Goal: Task Accomplishment & Management: Complete application form

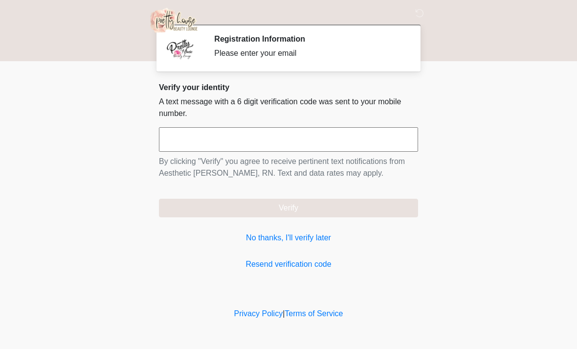
click at [375, 151] on input "text" at bounding box center [288, 139] width 259 height 24
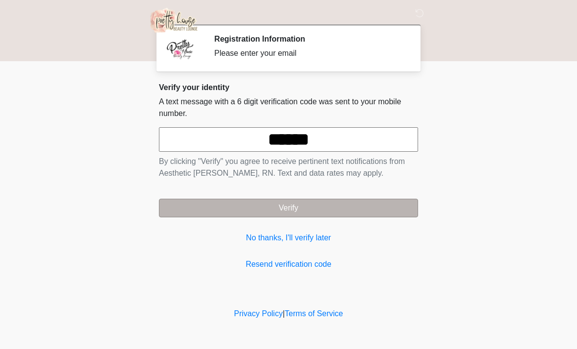
type input "******"
click at [363, 207] on button "Verify" at bounding box center [288, 207] width 259 height 19
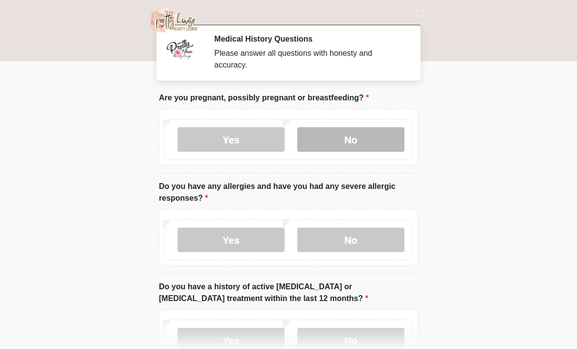
click at [373, 139] on label "No" at bounding box center [350, 139] width 107 height 24
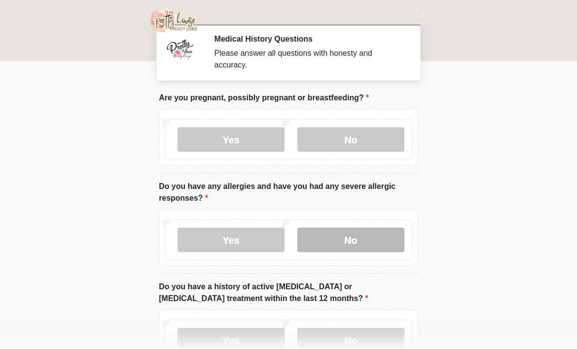
click at [375, 235] on label "No" at bounding box center [350, 239] width 107 height 24
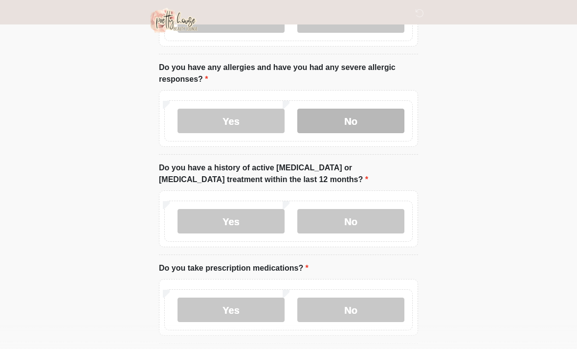
scroll to position [126, 0]
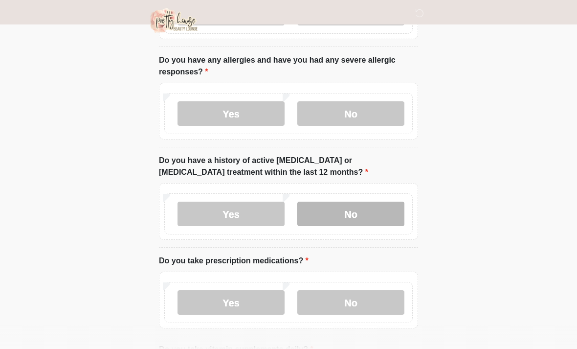
click at [393, 206] on label "No" at bounding box center [350, 213] width 107 height 24
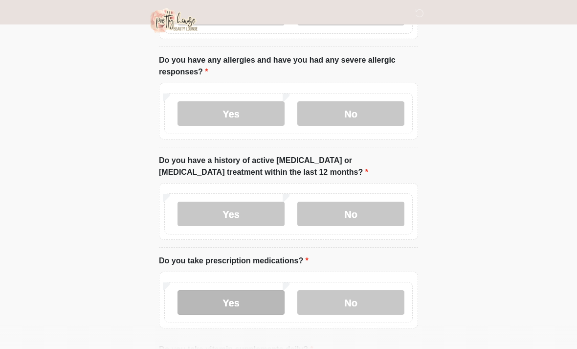
click at [242, 298] on label "Yes" at bounding box center [230, 302] width 107 height 24
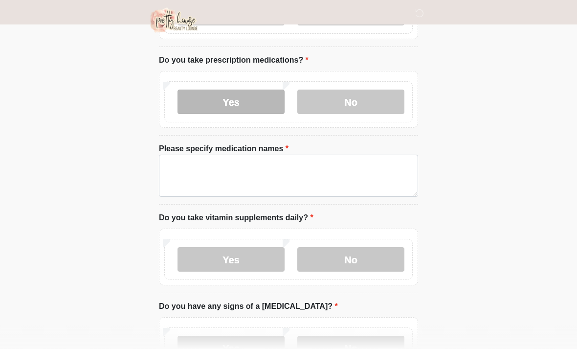
scroll to position [328, 0]
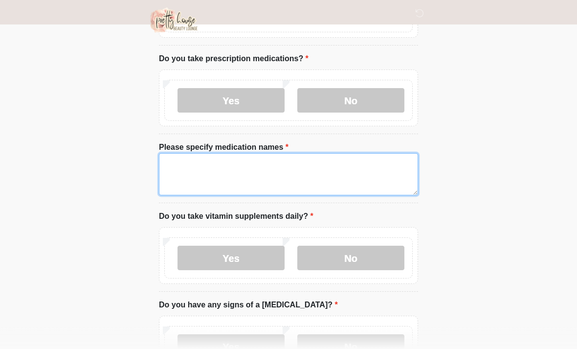
click at [319, 159] on textarea "Please specify medication names" at bounding box center [288, 175] width 259 height 42
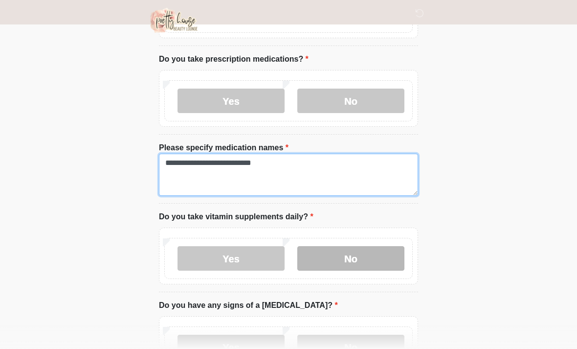
type textarea "**********"
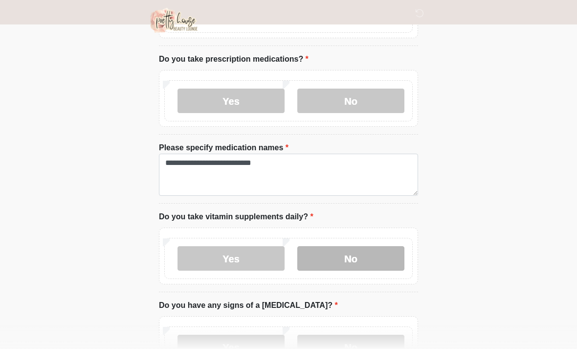
click at [368, 253] on label "No" at bounding box center [350, 258] width 107 height 24
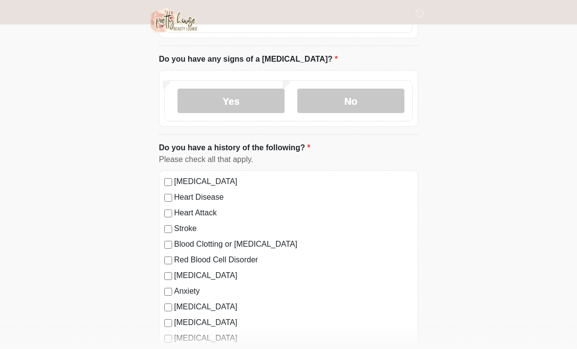
scroll to position [578, 0]
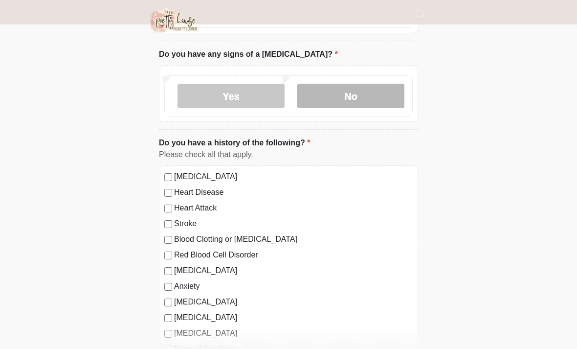
click at [367, 93] on label "No" at bounding box center [350, 96] width 107 height 24
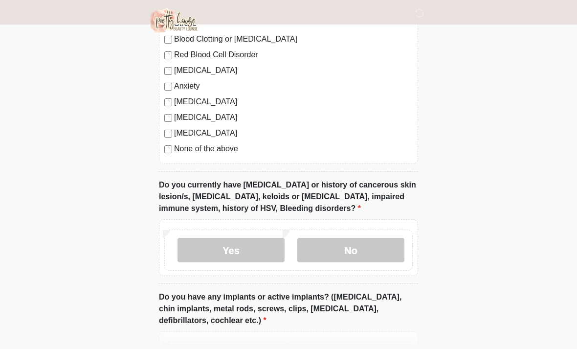
scroll to position [780, 0]
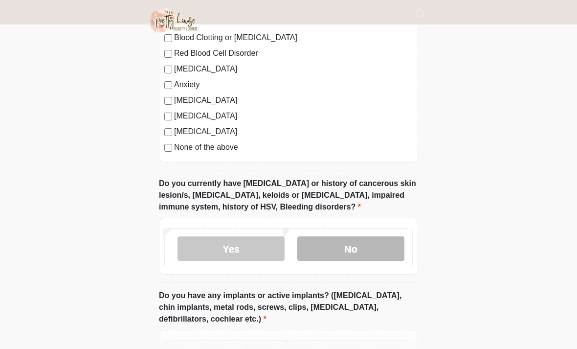
click at [354, 245] on label "No" at bounding box center [350, 248] width 107 height 24
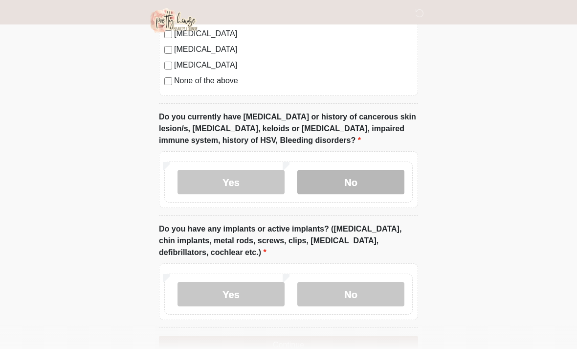
scroll to position [871, 0]
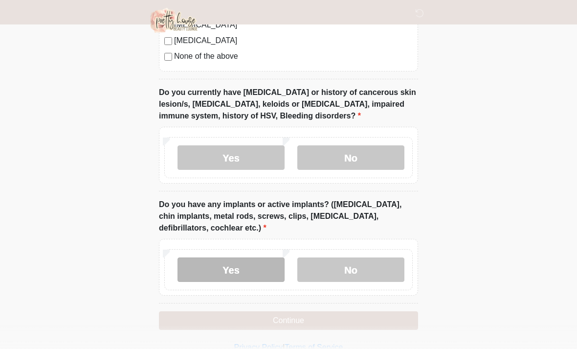
click at [230, 266] on label "Yes" at bounding box center [230, 269] width 107 height 24
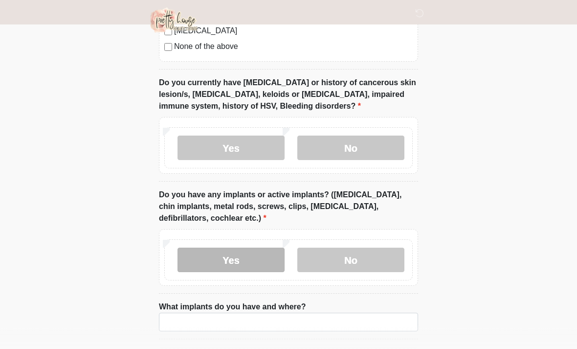
scroll to position [916, 0]
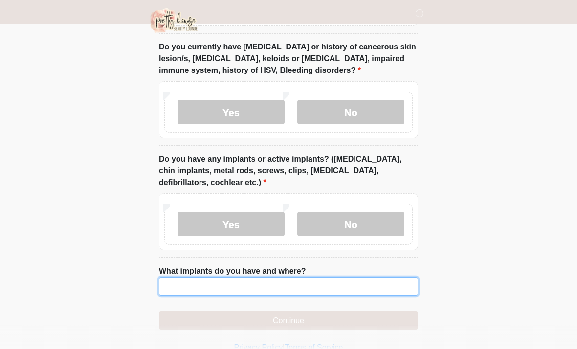
click at [329, 283] on input "What implants do you have and where?" at bounding box center [288, 286] width 259 height 19
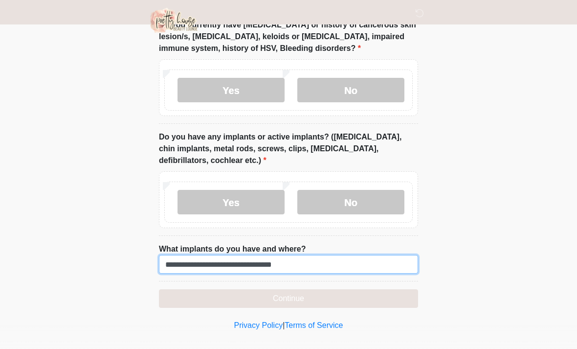
scroll to position [947, 0]
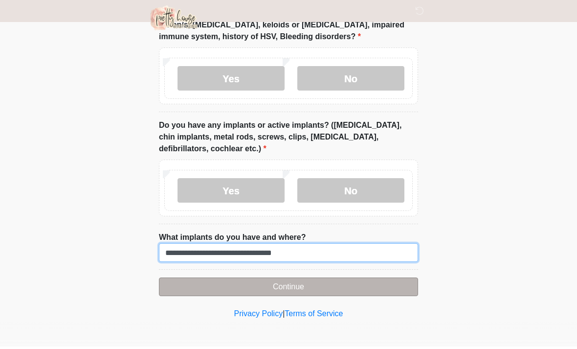
type input "**********"
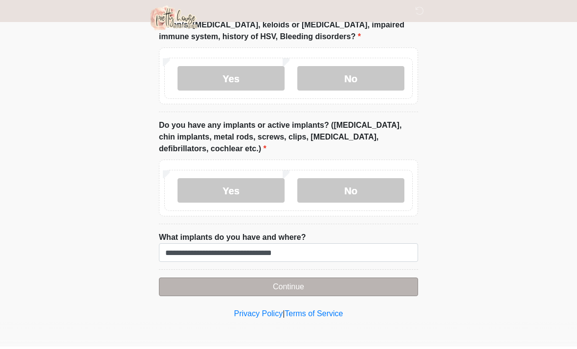
click at [348, 280] on button "Continue" at bounding box center [288, 289] width 259 height 19
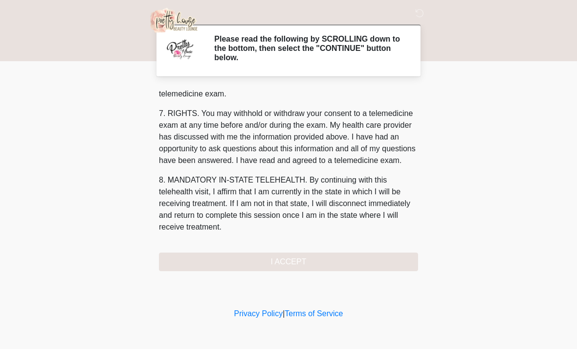
scroll to position [414, 0]
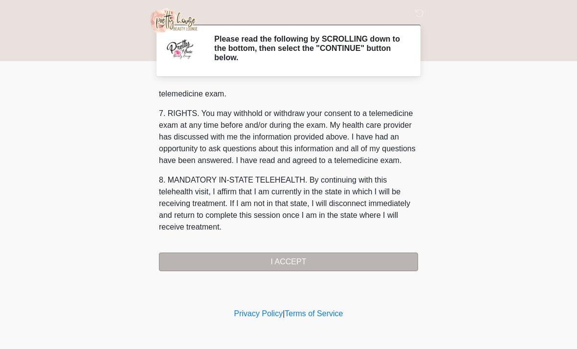
click at [357, 261] on button "I ACCEPT" at bounding box center [288, 261] width 259 height 19
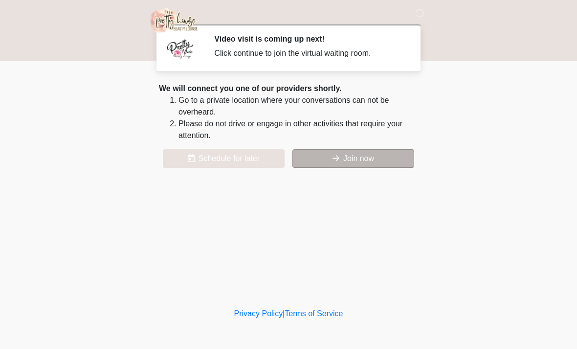
click at [388, 155] on button "Join now" at bounding box center [353, 158] width 122 height 19
